Goal: Find specific page/section: Find specific page/section

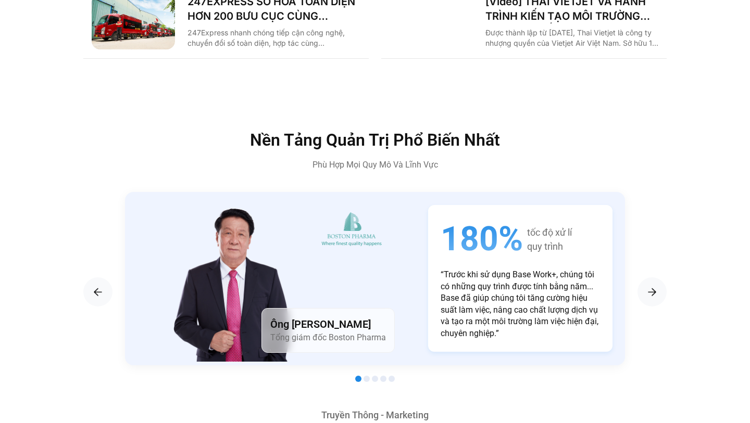
scroll to position [1685, 0]
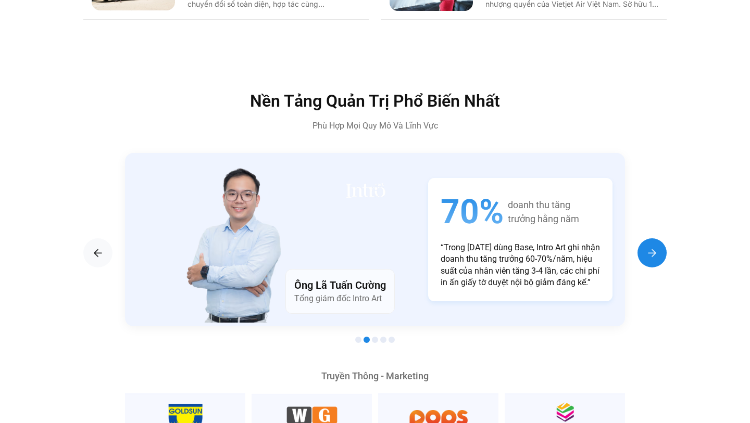
click at [644, 239] on div "Next slide" at bounding box center [651, 253] width 29 height 29
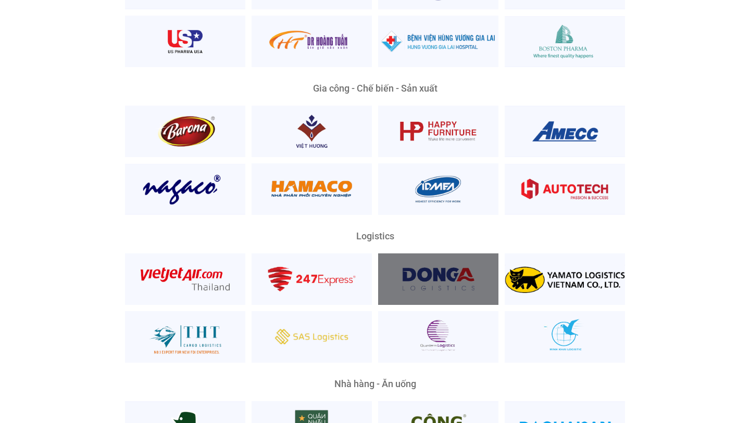
scroll to position [2280, 0]
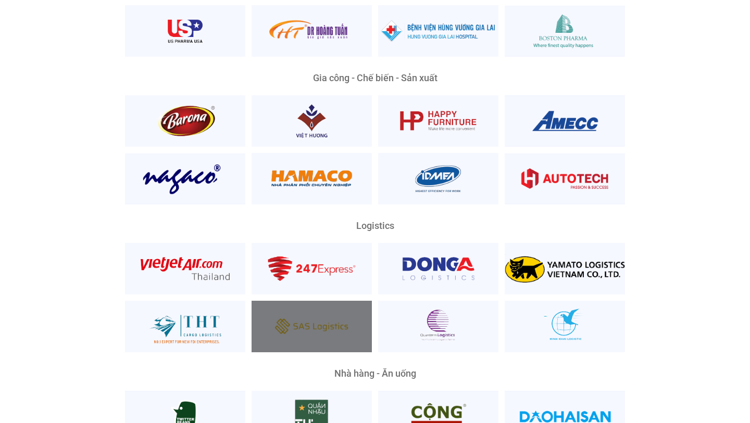
click at [342, 311] on div at bounding box center [312, 327] width 120 height 52
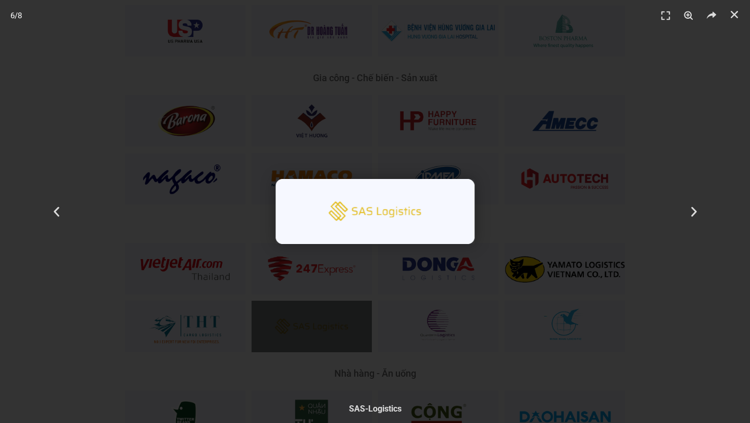
click at [450, 310] on div "6 / 8" at bounding box center [374, 211] width 677 height 351
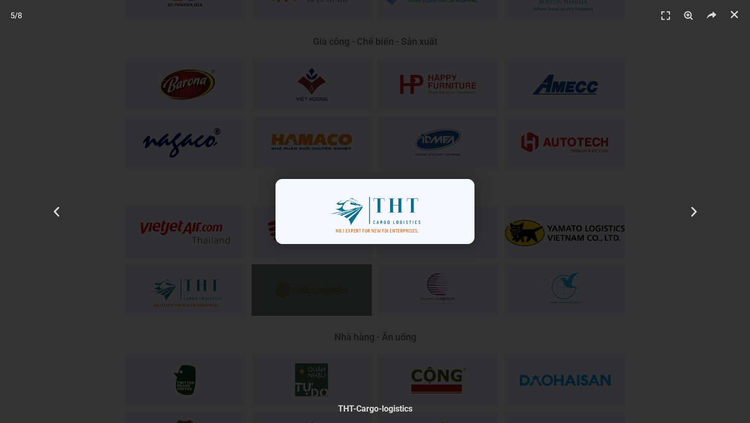
scroll to position [2318, 0]
click at [597, 105] on div "5 / 8" at bounding box center [374, 211] width 677 height 351
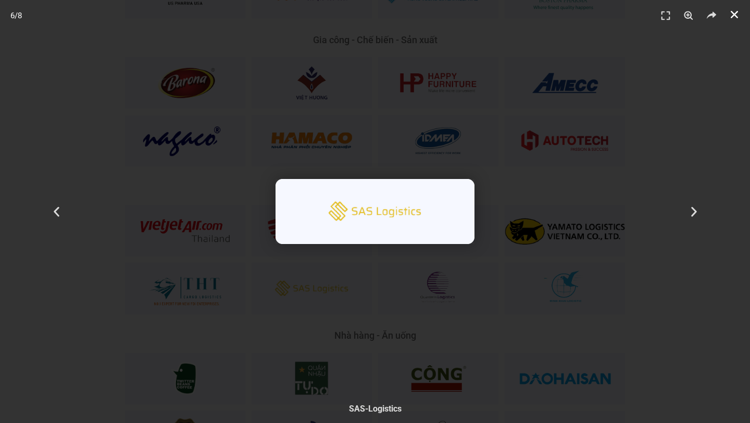
click at [739, 15] on icon "Đóng (Esc)" at bounding box center [734, 14] width 10 height 10
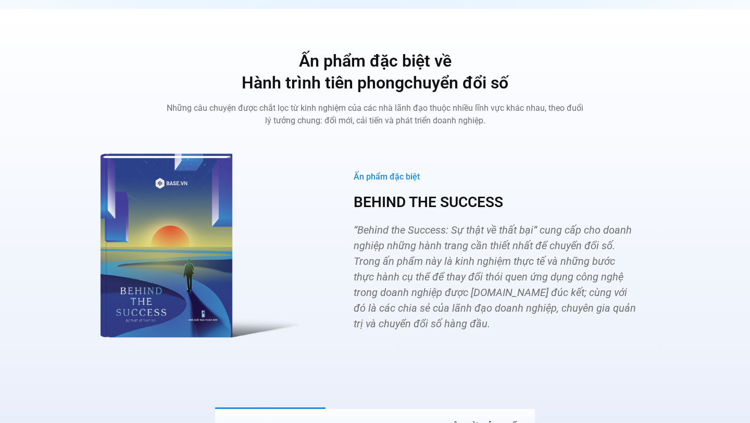
scroll to position [4161, 0]
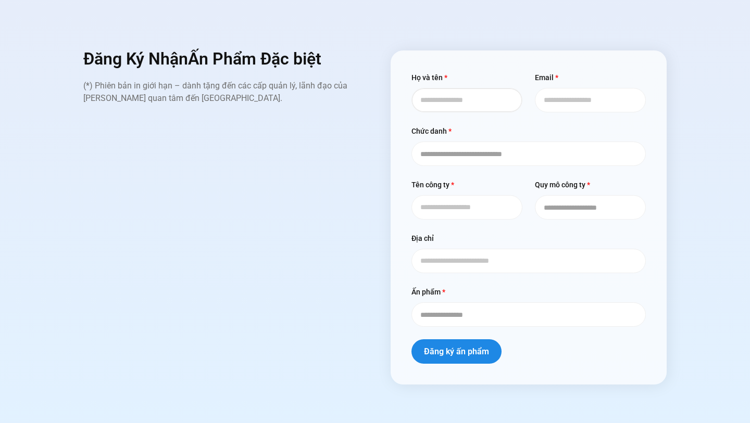
click at [490, 88] on input "Họ và tên" at bounding box center [466, 100] width 111 height 24
click at [470, 142] on select "**********" at bounding box center [528, 154] width 234 height 24
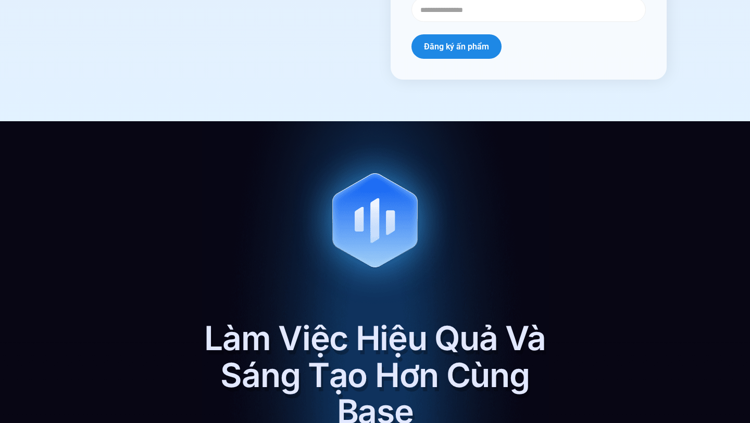
scroll to position [4861, 0]
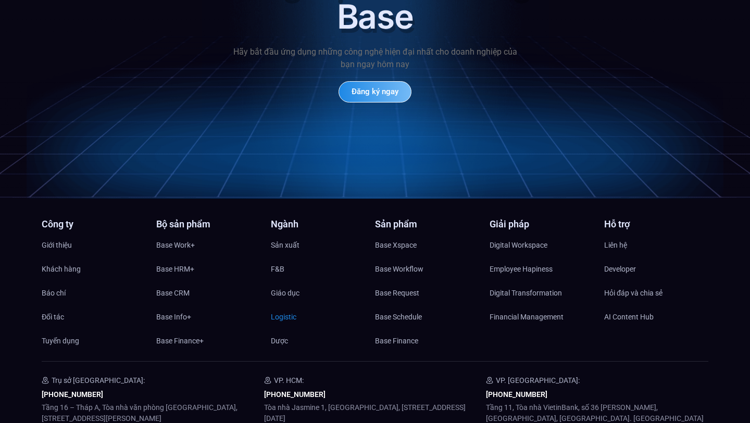
click at [281, 309] on span "Logistic" at bounding box center [284, 317] width 26 height 16
